Goal: Information Seeking & Learning: Learn about a topic

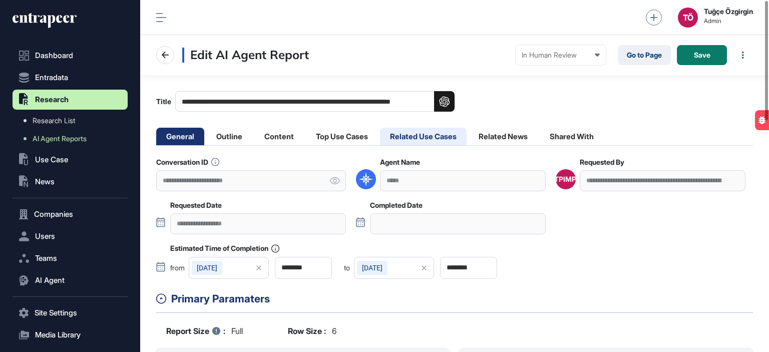
click at [434, 136] on li "Related Use Cases" at bounding box center [423, 137] width 87 height 18
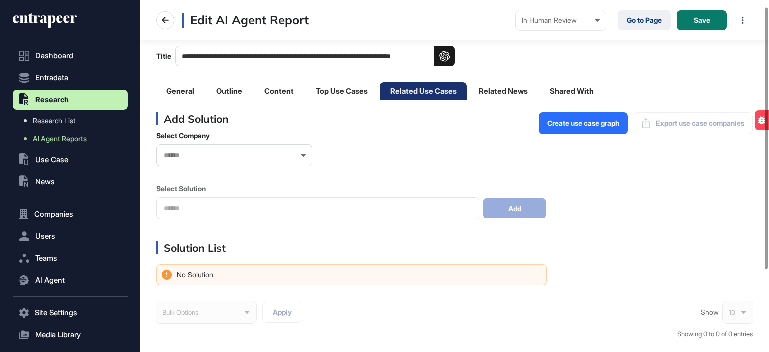
scroll to position [50, 0]
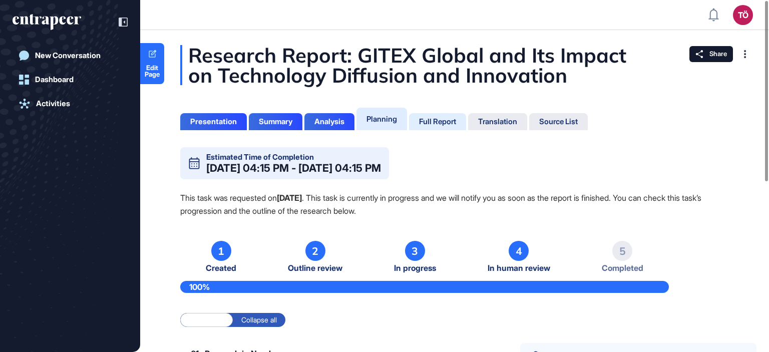
click at [424, 116] on div "Full Report" at bounding box center [437, 121] width 57 height 17
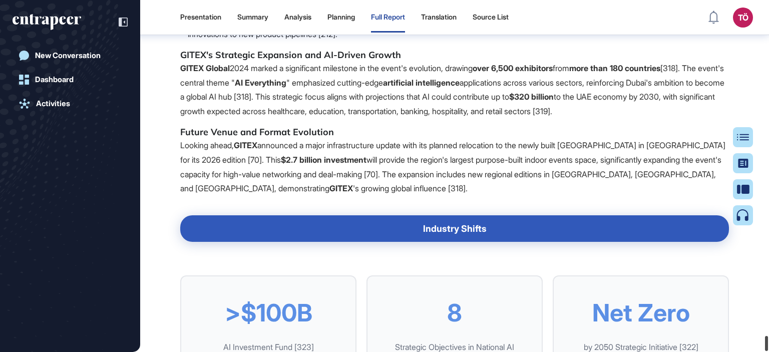
scroll to position [47227, 0]
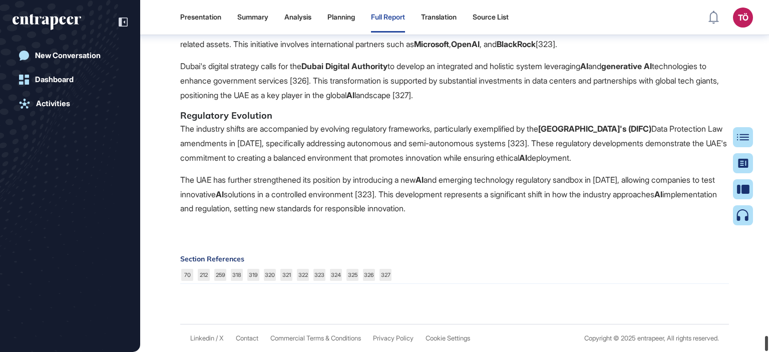
drag, startPoint x: 766, startPoint y: 8, endPoint x: 739, endPoint y: 367, distance: 360.4
click at [739, 351] on html "Presentation Summary Analysis Planning Full Report Translation Source List TÖ A…" at bounding box center [384, 176] width 769 height 352
click at [743, 128] on div at bounding box center [747, 137] width 20 height 20
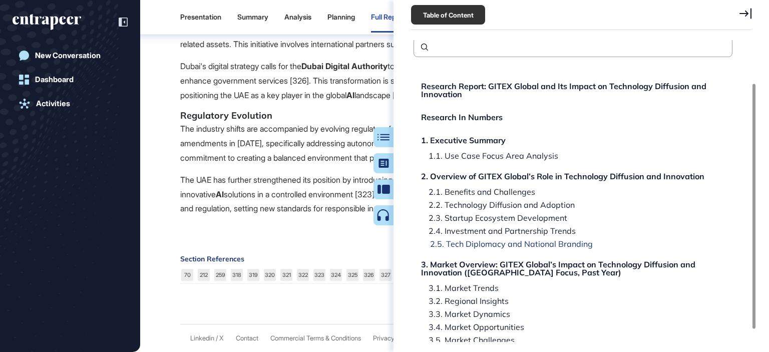
scroll to position [0, 0]
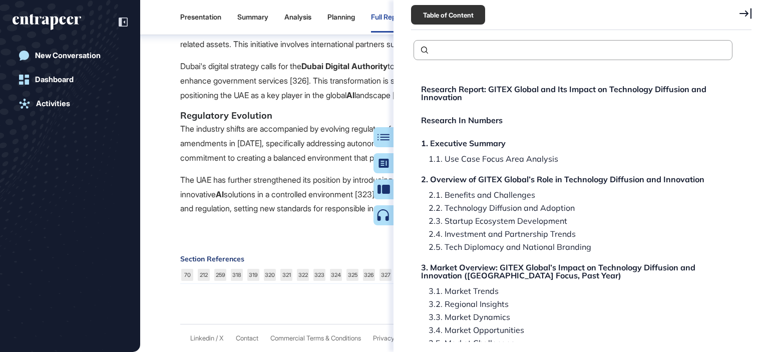
click at [744, 19] on div at bounding box center [745, 15] width 12 height 14
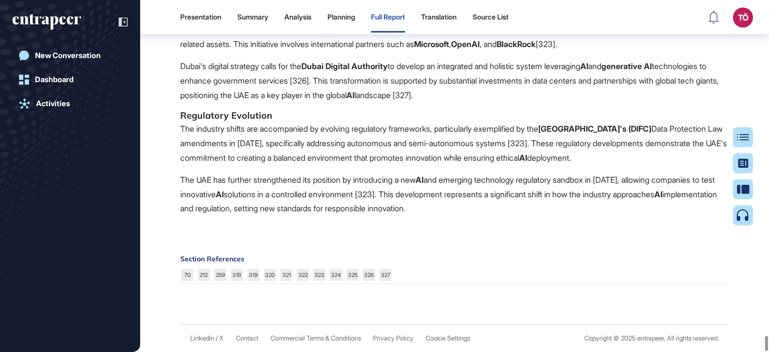
click at [536, 110] on h5 "Regulatory Evolution" at bounding box center [454, 116] width 549 height 12
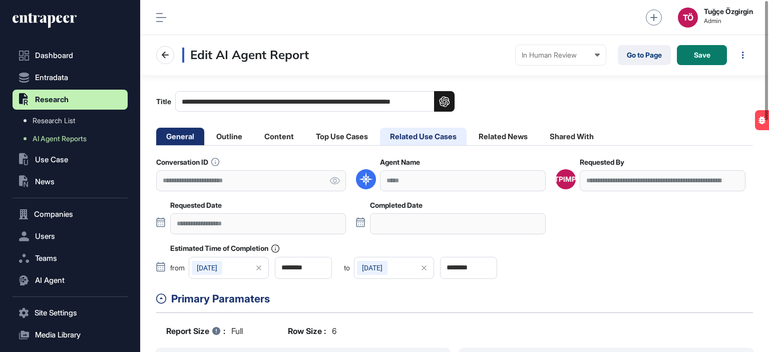
click at [451, 137] on li "Related Use Cases" at bounding box center [423, 137] width 87 height 18
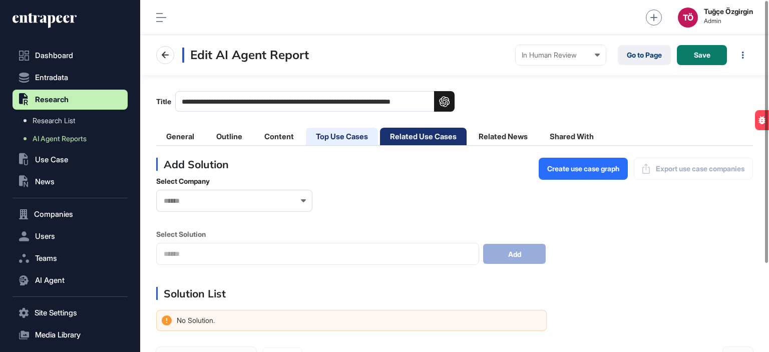
click at [357, 129] on li "Top Use Cases" at bounding box center [342, 137] width 72 height 18
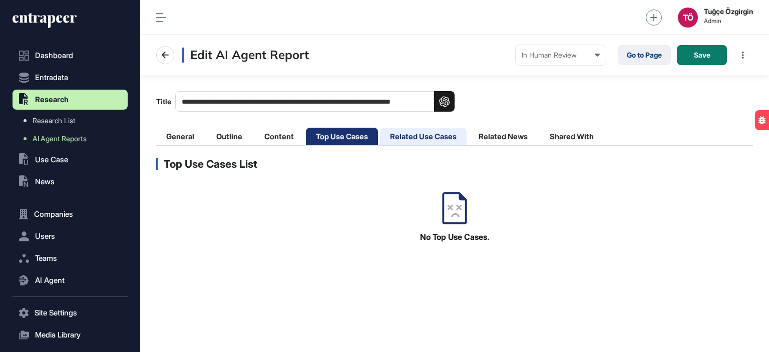
click at [411, 133] on li "Related Use Cases" at bounding box center [423, 137] width 87 height 18
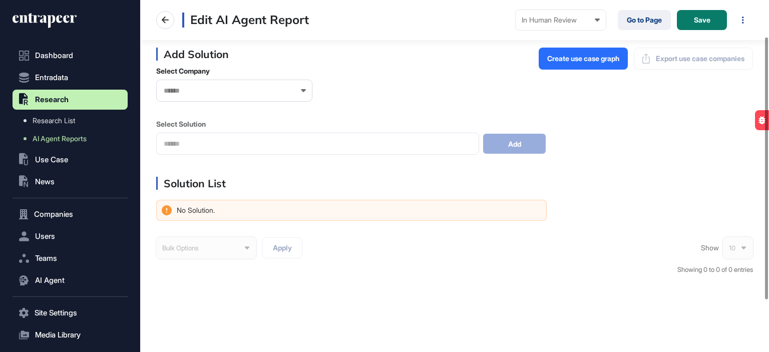
scroll to position [118, 0]
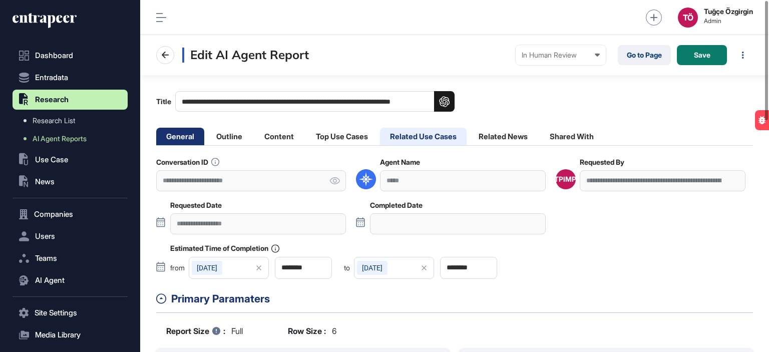
click at [444, 130] on li "Related Use Cases" at bounding box center [423, 137] width 87 height 18
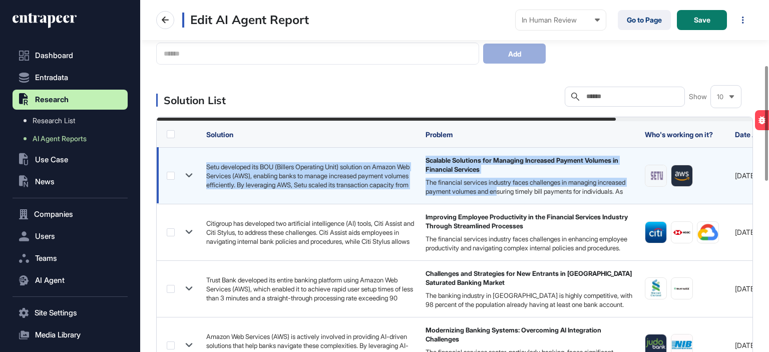
drag, startPoint x: 534, startPoint y: 190, endPoint x: 179, endPoint y: 178, distance: 355.6
click at [179, 178] on tr "Setu developed its BOU (Billers Operating Unit) solution on Amazon Web Services…" at bounding box center [543, 175] width 773 height 57
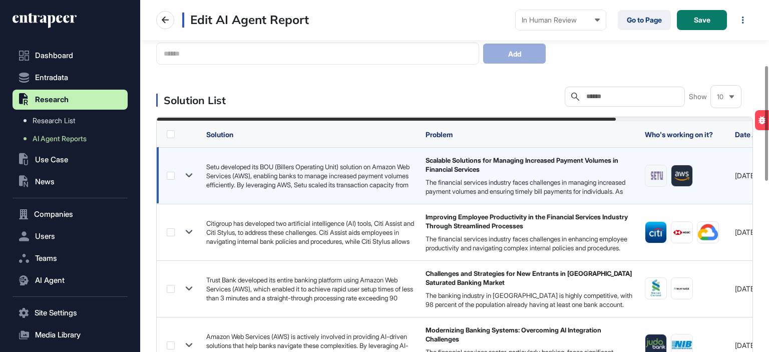
click at [185, 172] on icon at bounding box center [189, 175] width 15 height 15
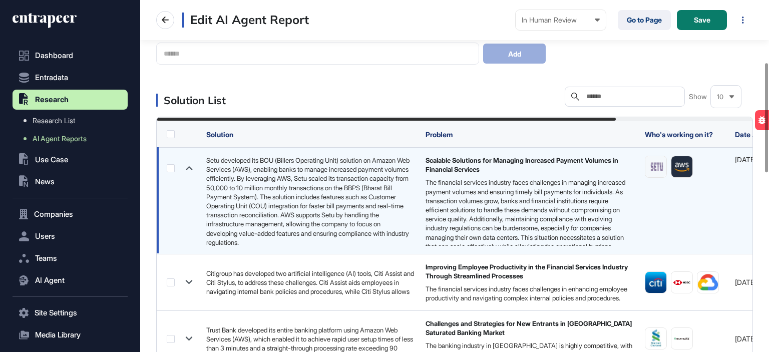
click at [185, 172] on icon at bounding box center [189, 168] width 15 height 15
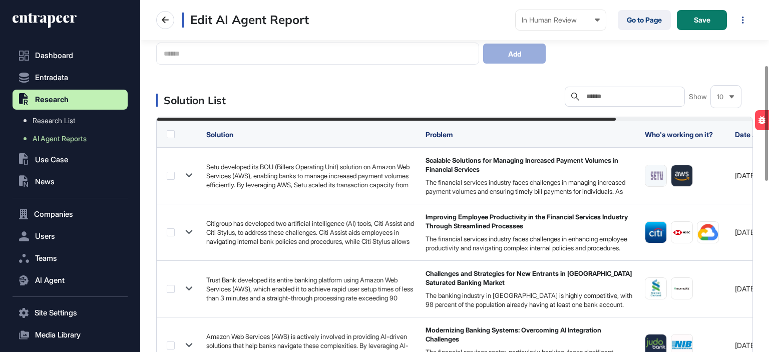
scroll to position [0, 177]
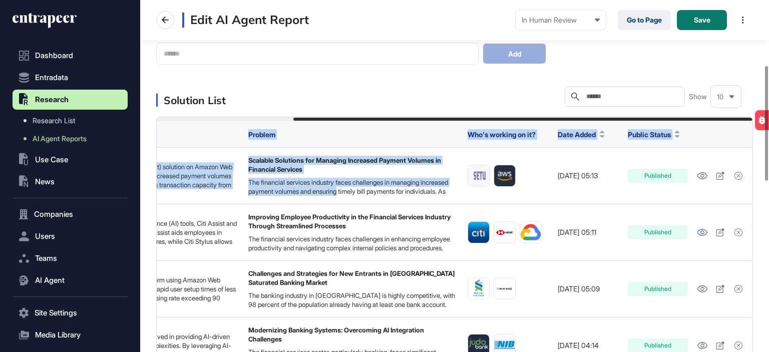
drag, startPoint x: 552, startPoint y: 187, endPoint x: 768, endPoint y: 192, distance: 216.3
click at [768, 192] on main "**********" at bounding box center [454, 336] width 629 height 922
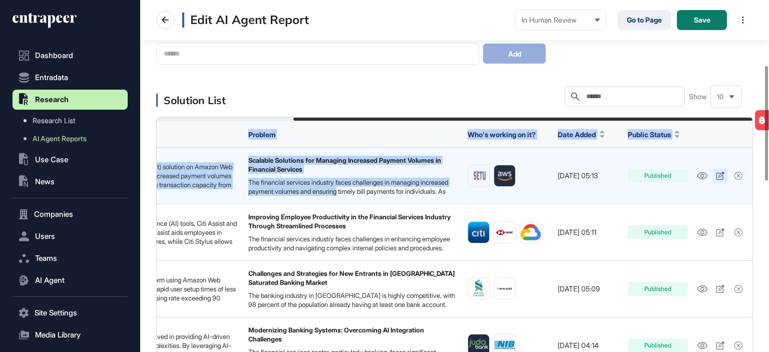
click at [718, 182] on link at bounding box center [720, 176] width 15 height 14
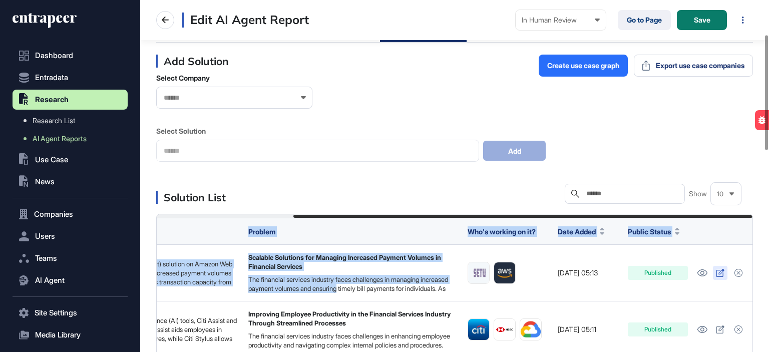
scroll to position [100, 0]
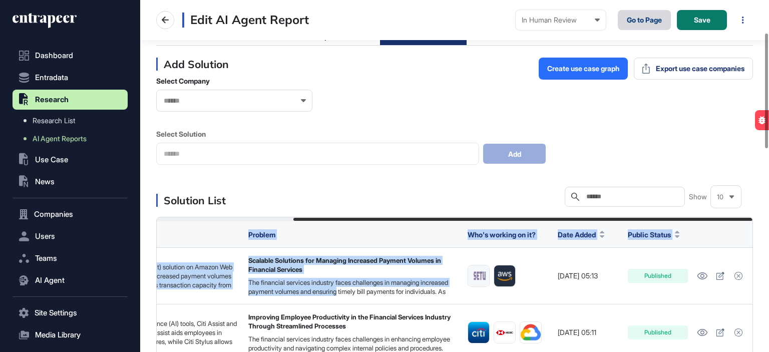
click at [624, 26] on link "Go to Page" at bounding box center [644, 20] width 53 height 20
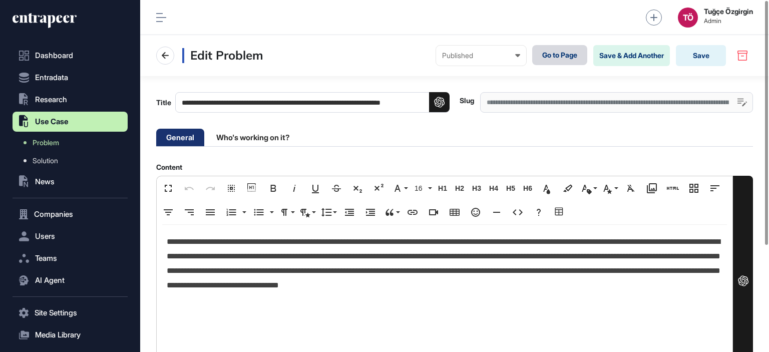
click at [563, 65] on link "Go to Page" at bounding box center [559, 55] width 55 height 20
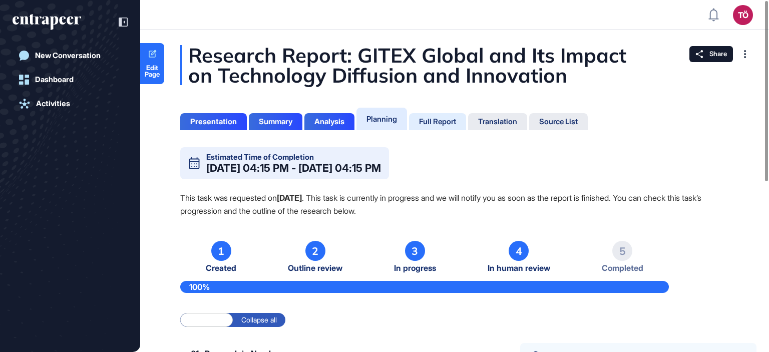
click at [436, 120] on div "Full Report" at bounding box center [437, 121] width 37 height 9
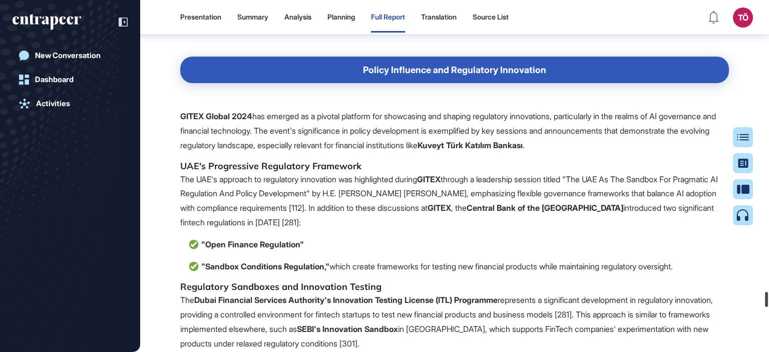
scroll to position [48350, 0]
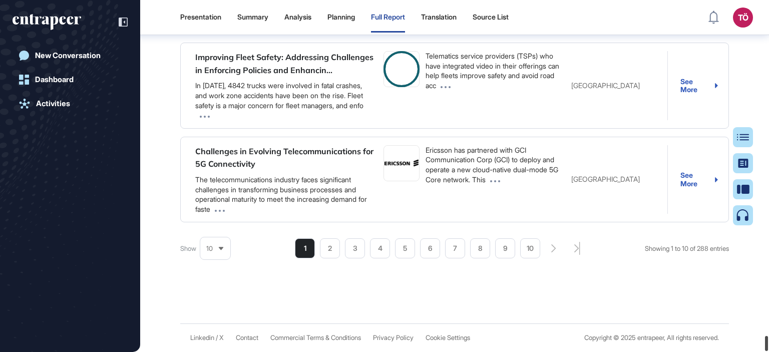
drag, startPoint x: 765, startPoint y: 8, endPoint x: 767, endPoint y: 371, distance: 363.9
click at [767, 351] on html "Presentation Summary Analysis Planning Full Report Translation Source List TÖ A…" at bounding box center [384, 176] width 769 height 352
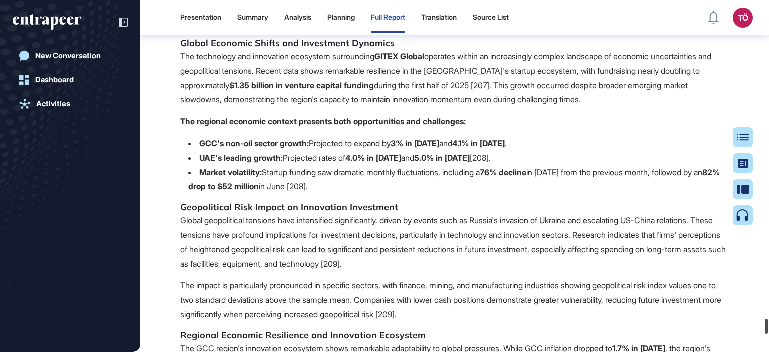
scroll to position [47461, 0]
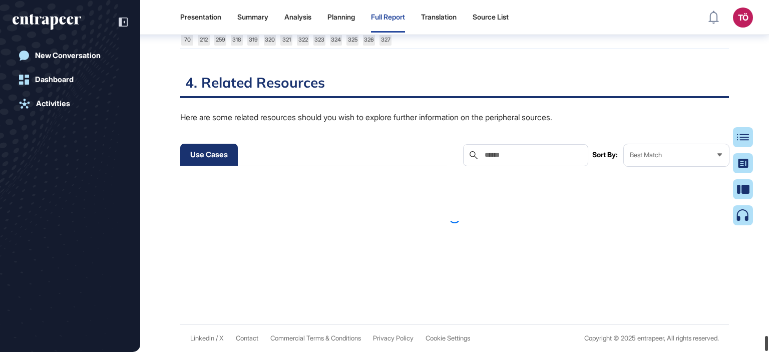
drag, startPoint x: 766, startPoint y: 5, endPoint x: 763, endPoint y: 354, distance: 349.4
click at [763, 351] on html "Presentation Summary Analysis Planning Full Report Translation Source List TÖ A…" at bounding box center [384, 176] width 769 height 352
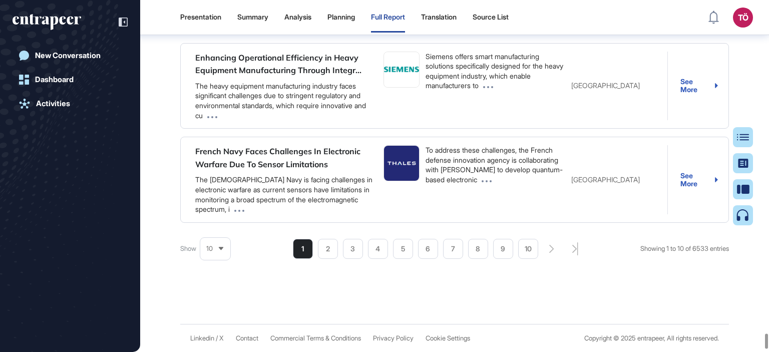
scroll to position [48044, 0]
